Goal: Task Accomplishment & Management: Manage account settings

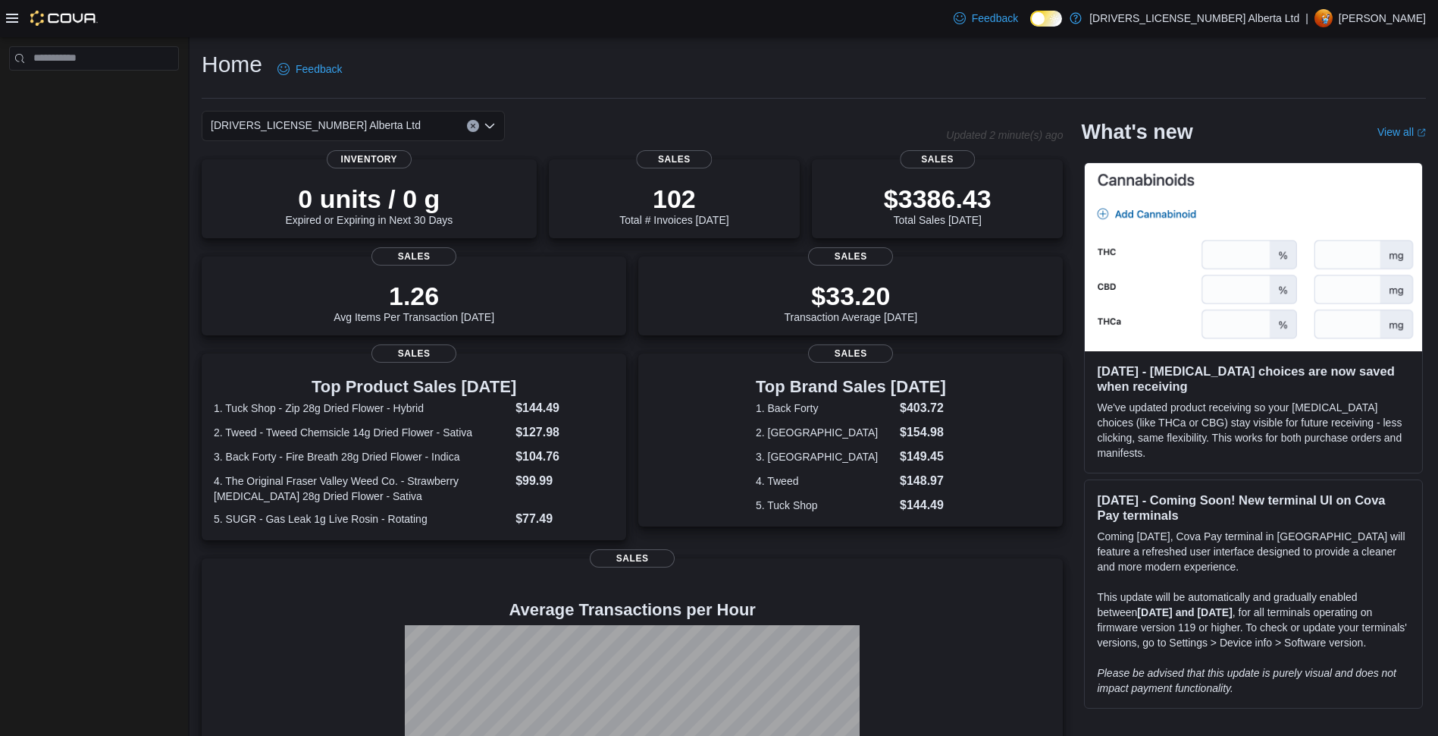
click at [15, 22] on icon at bounding box center [12, 18] width 12 height 9
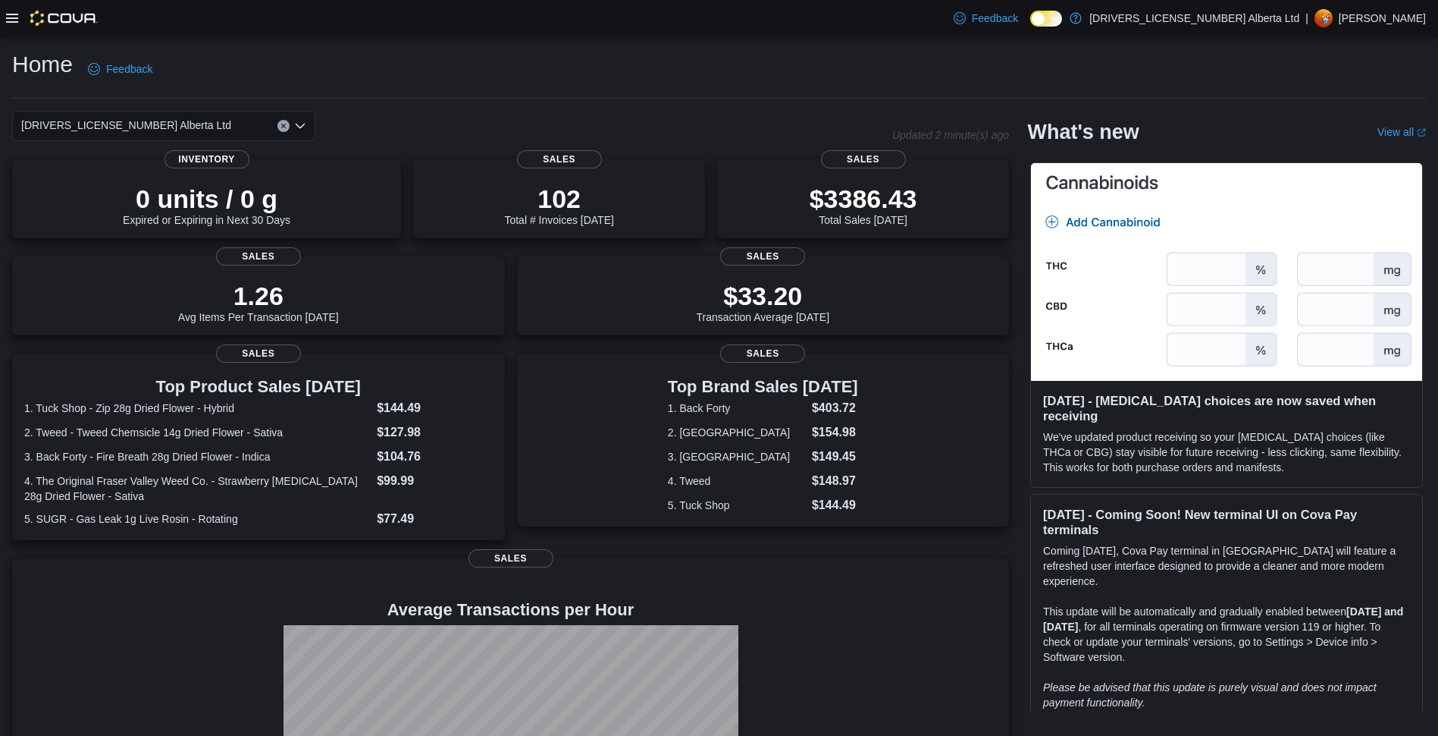
click at [15, 22] on icon at bounding box center [12, 18] width 12 height 9
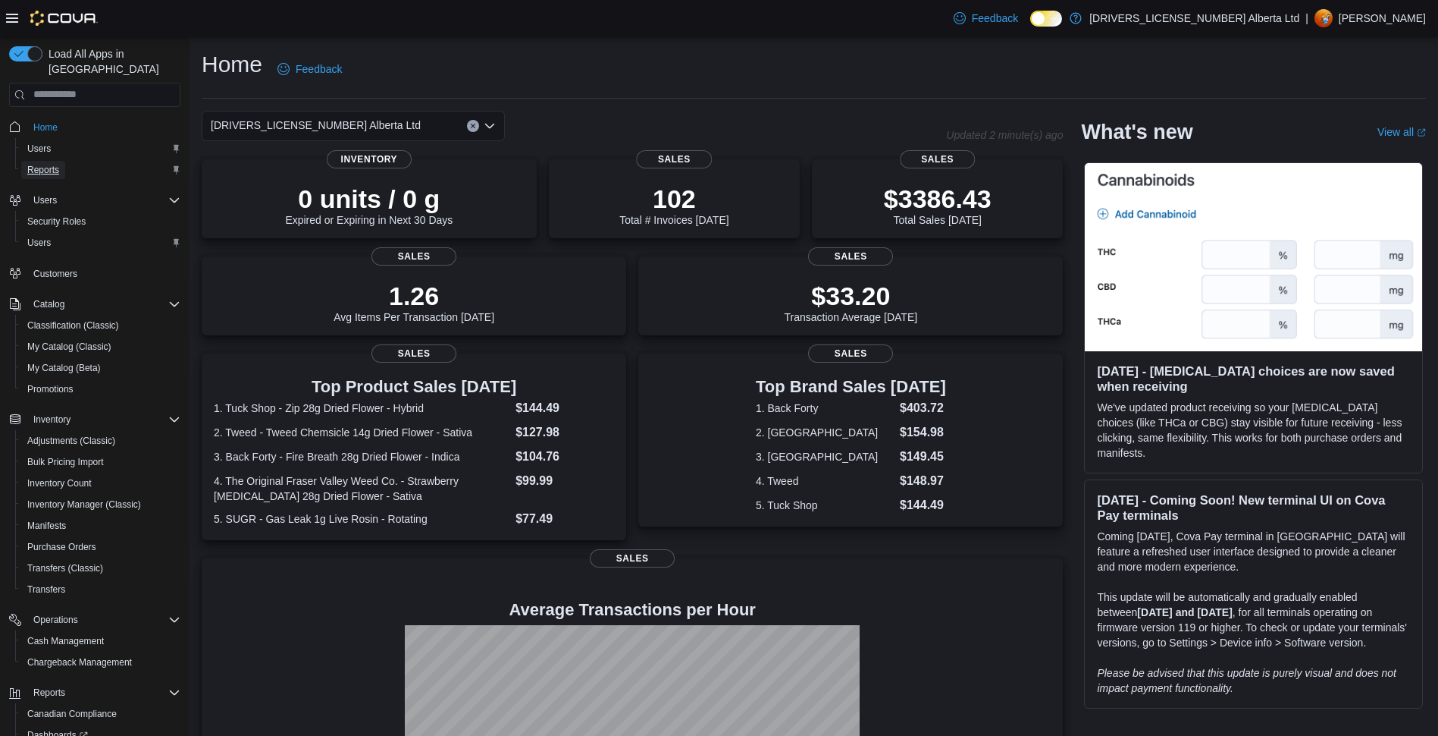
click at [51, 164] on span "Reports" at bounding box center [43, 170] width 32 height 12
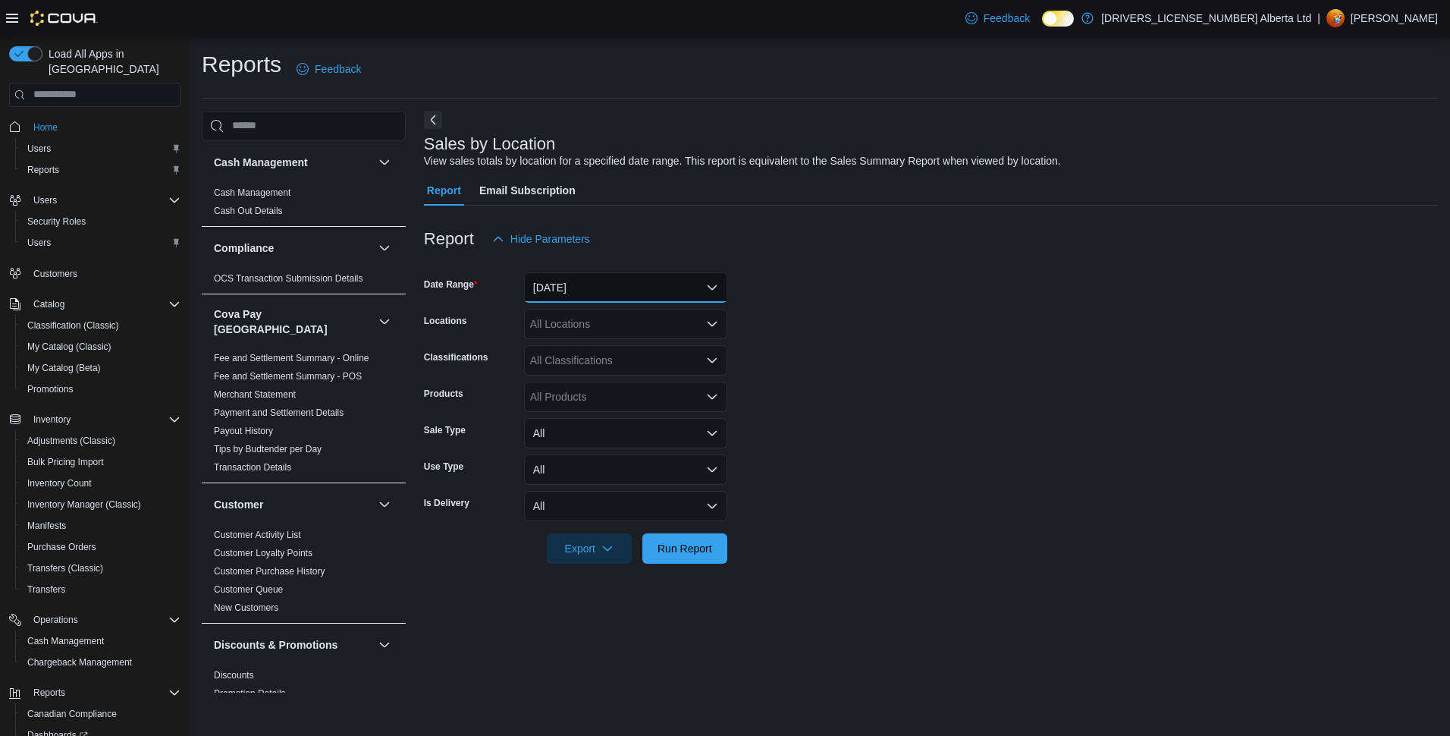
click at [617, 284] on button "[DATE]" at bounding box center [625, 287] width 203 height 30
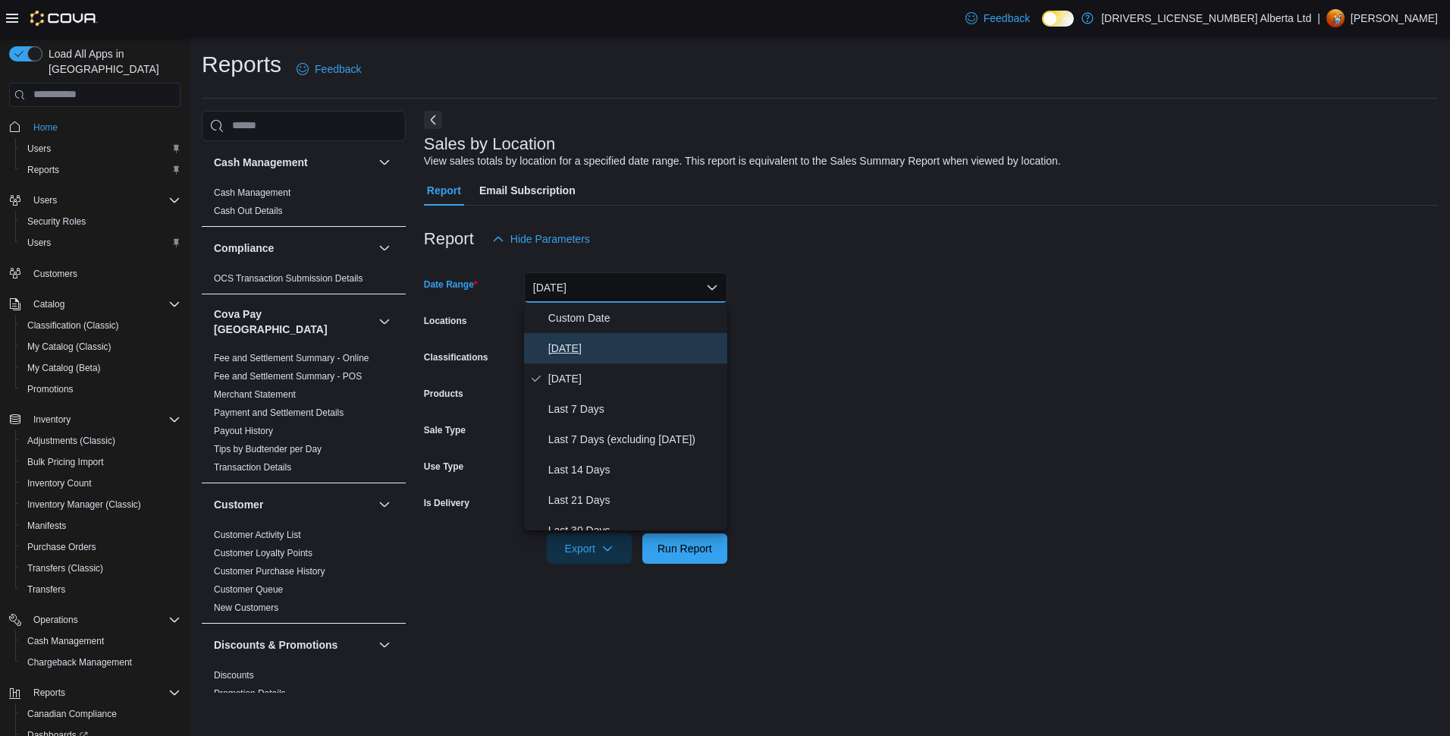
click at [598, 342] on span "Today" at bounding box center [634, 348] width 173 height 18
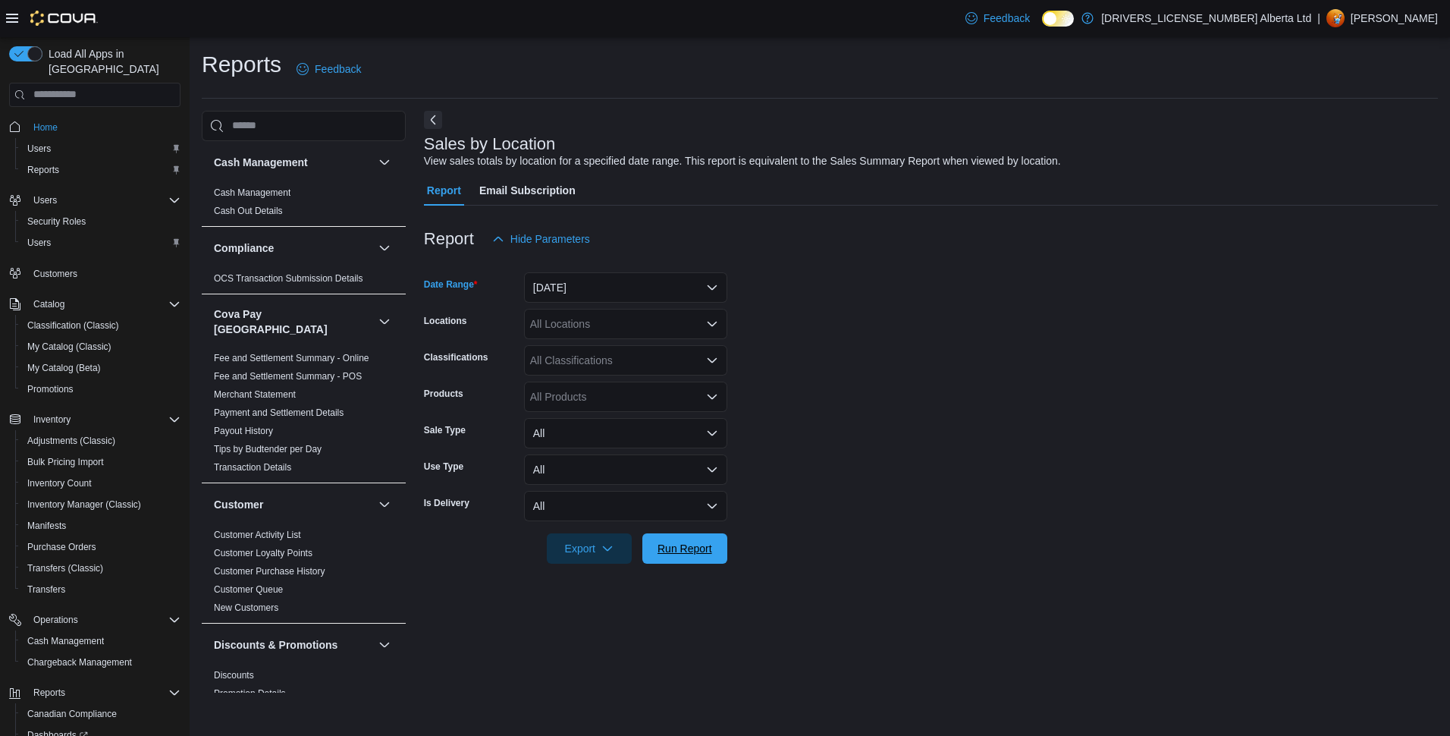
click at [718, 544] on button "Run Report" at bounding box center [684, 548] width 85 height 30
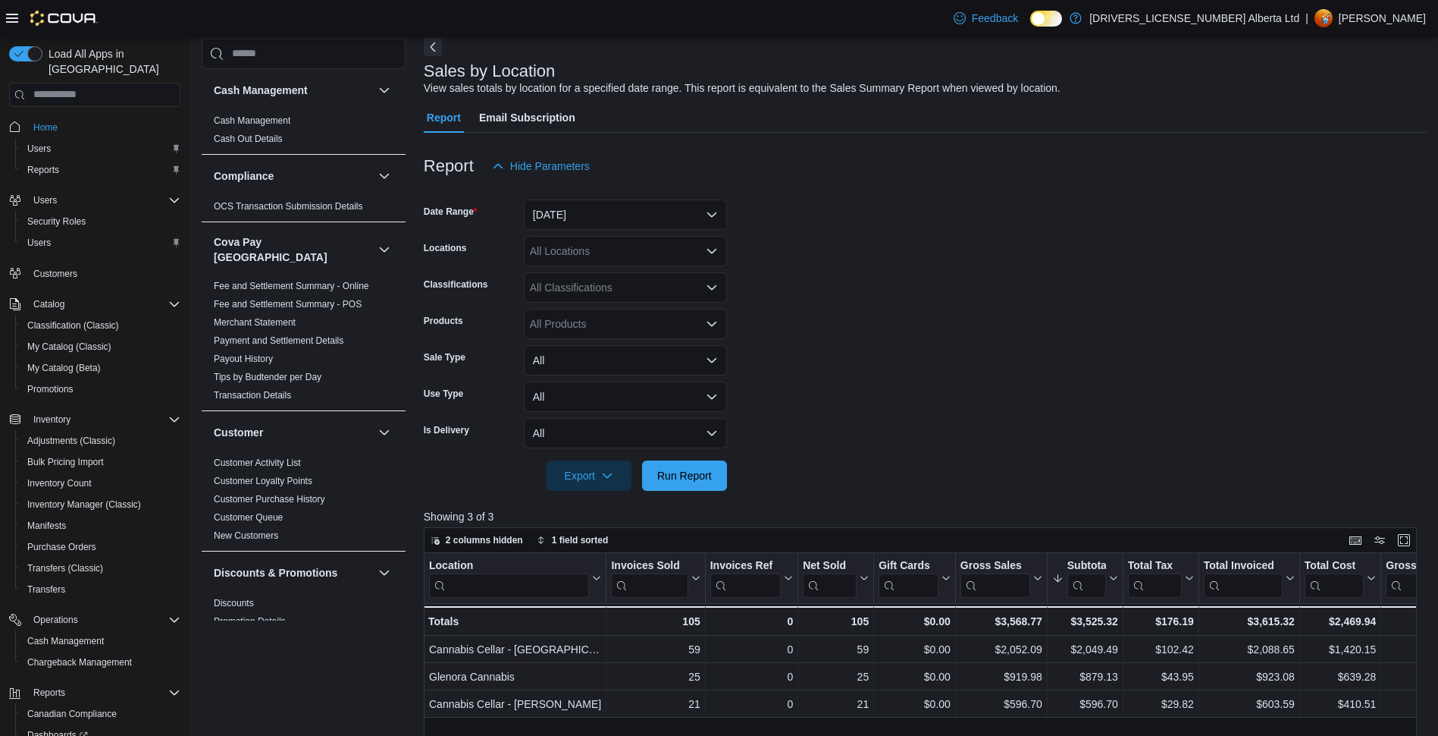
scroll to position [76, 0]
click at [67, 538] on span "Purchase Orders" at bounding box center [61, 547] width 69 height 18
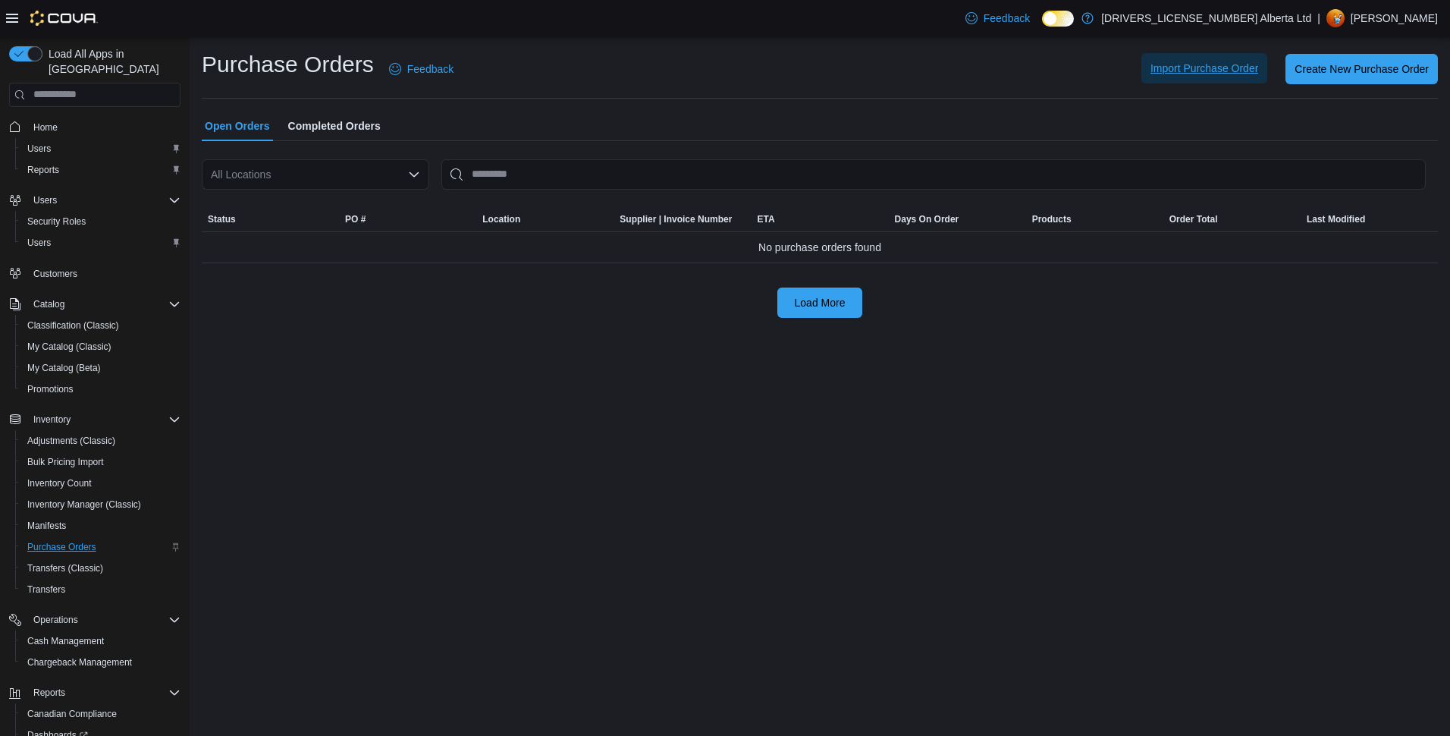
click at [1198, 71] on span "Import Purchase Order" at bounding box center [1204, 68] width 108 height 15
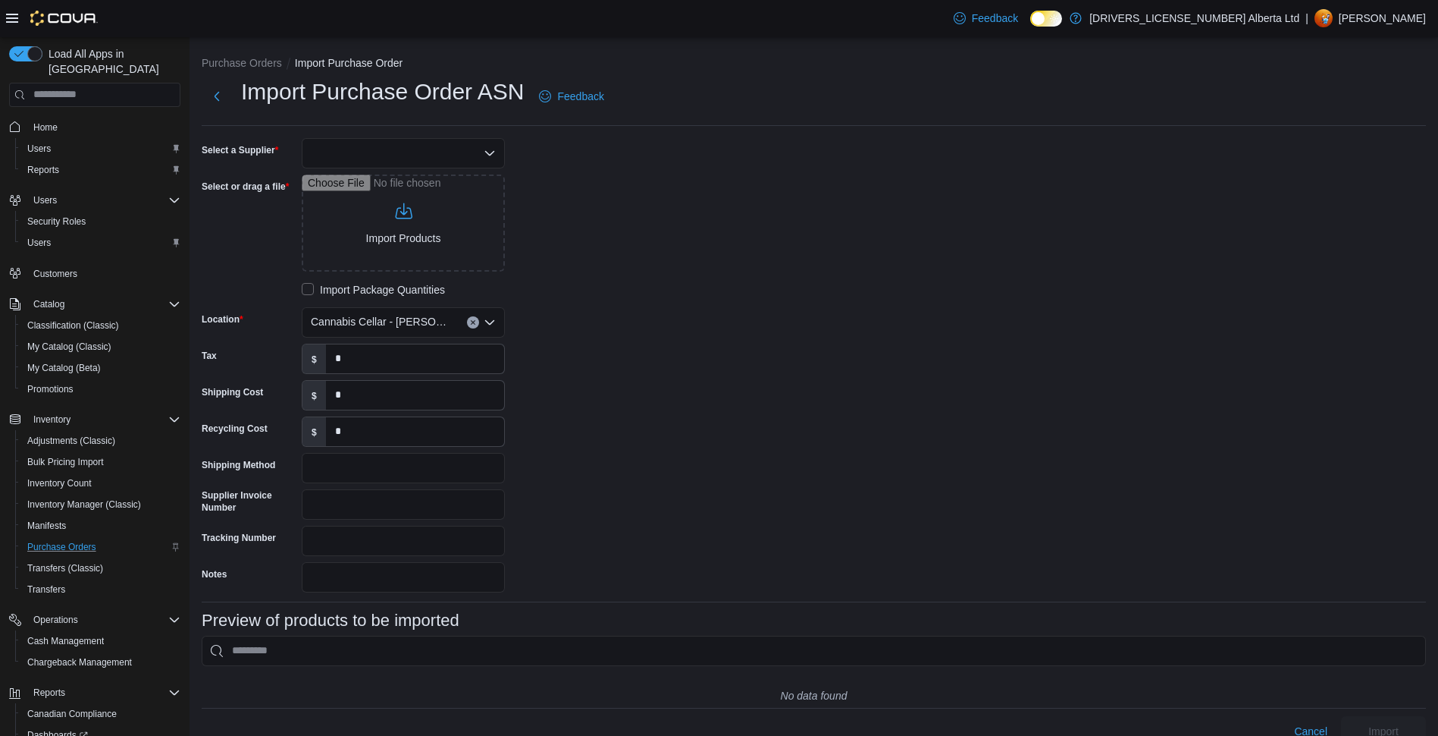
click at [450, 146] on div at bounding box center [403, 153] width 203 height 30
click at [420, 184] on span "AGLC" at bounding box center [412, 178] width 167 height 15
click at [413, 225] on input "Select or drag a file" at bounding box center [403, 222] width 203 height 97
type input "**********"
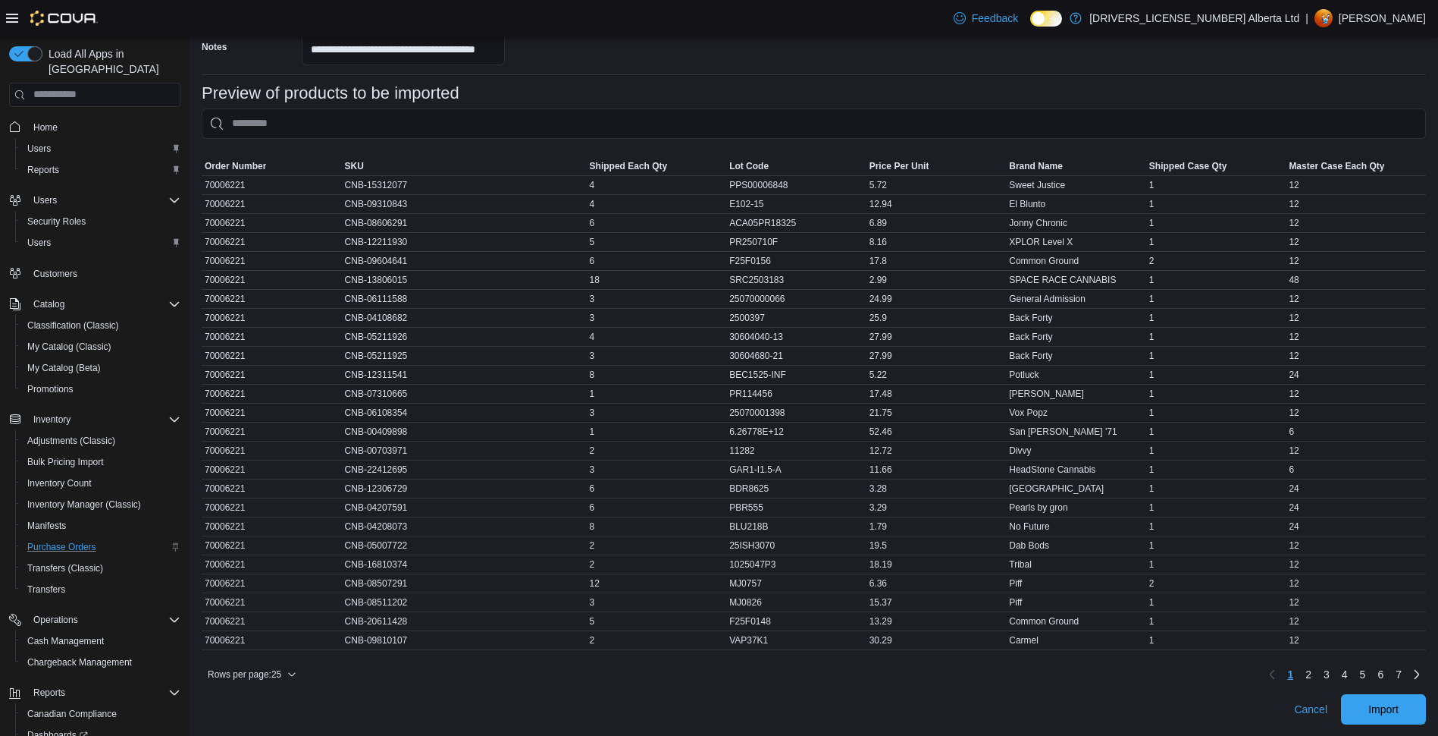
scroll to position [539, 0]
click at [1373, 698] on span "Import" at bounding box center [1383, 707] width 67 height 30
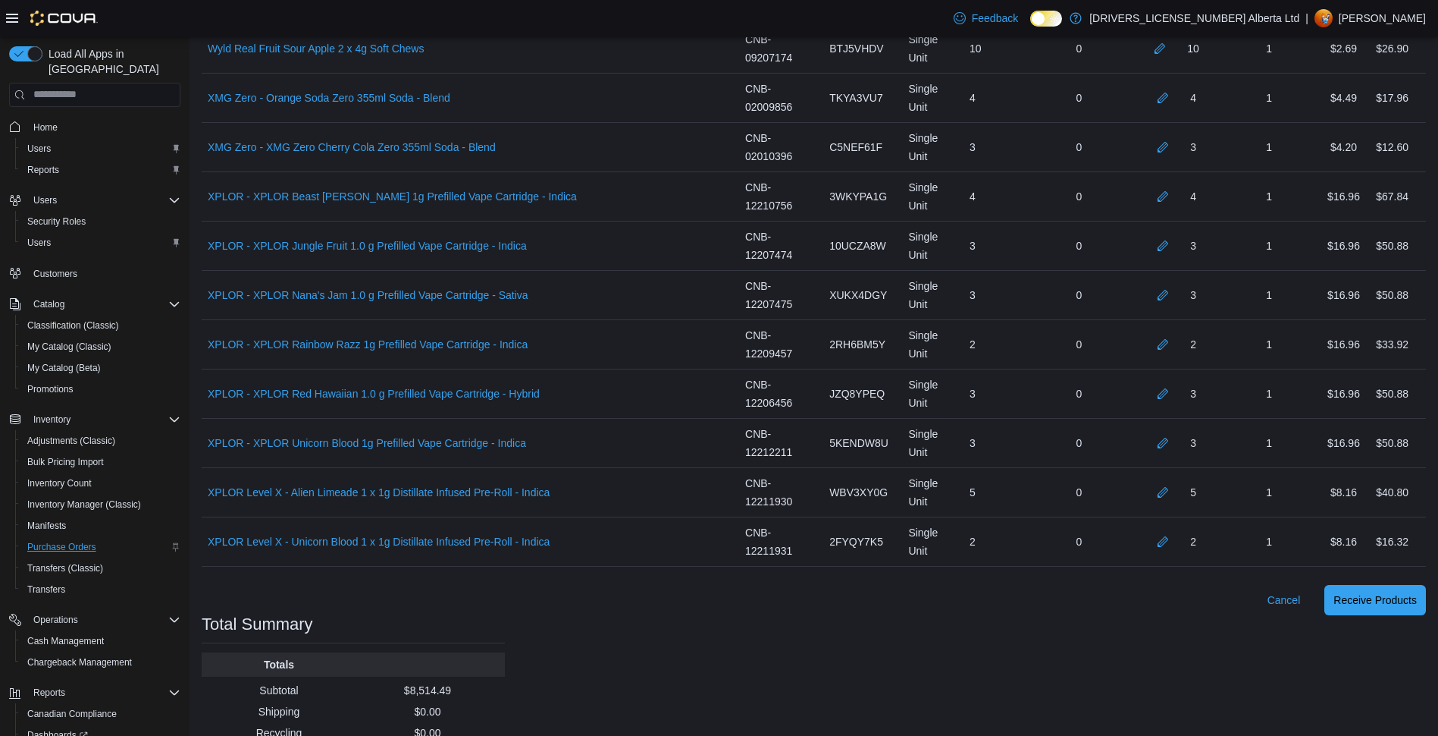
scroll to position [8420, 0]
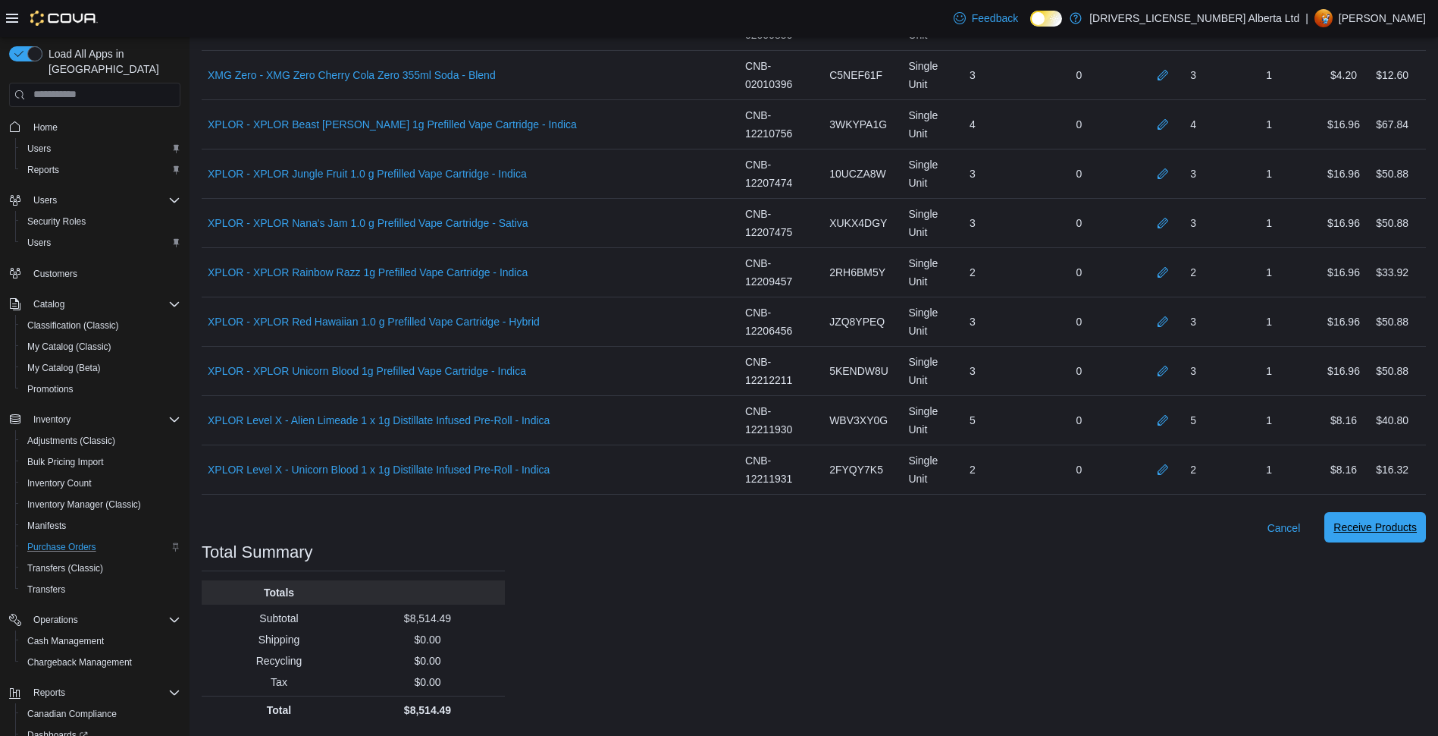
click at [1347, 526] on span "Receive Products" at bounding box center [1375, 526] width 83 height 15
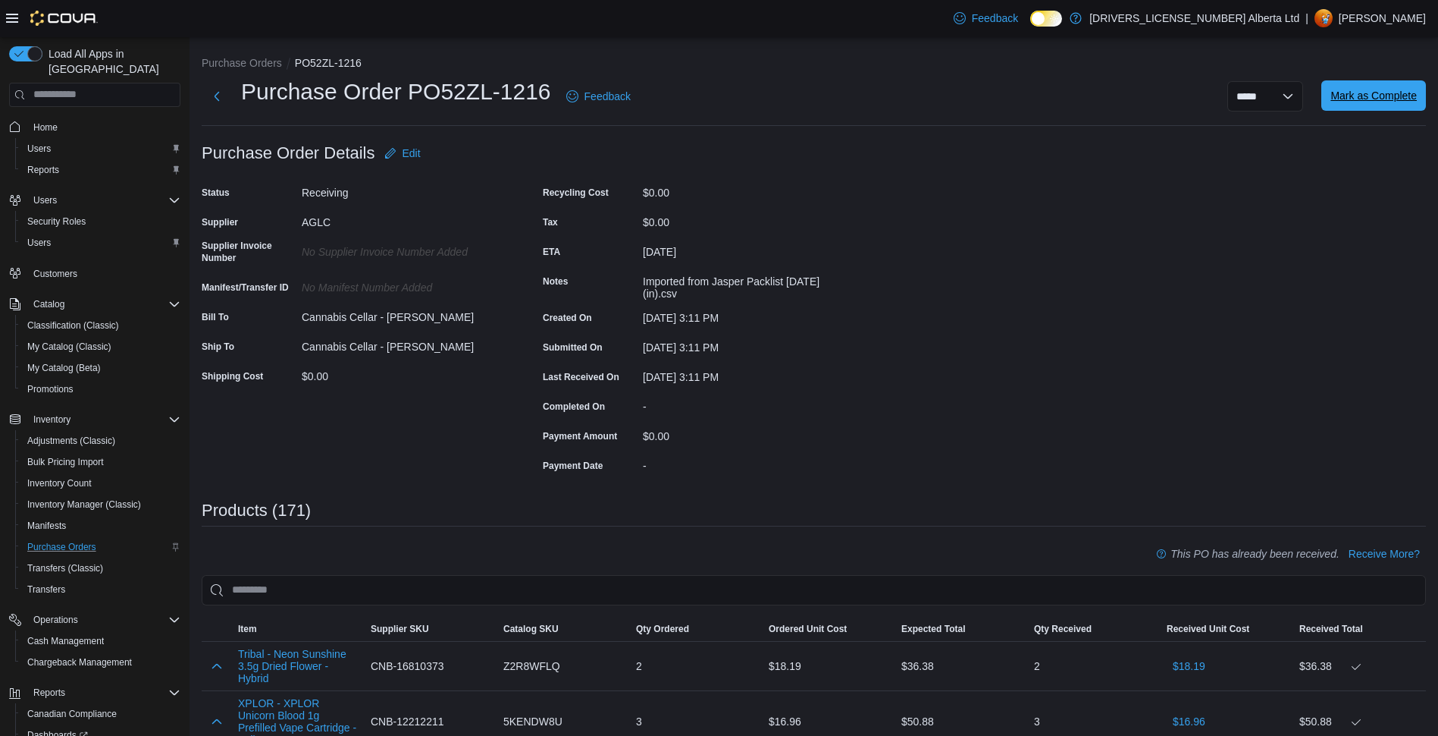
click at [1366, 105] on span "Mark as Complete" at bounding box center [1374, 95] width 86 height 30
